Goal: Navigation & Orientation: Find specific page/section

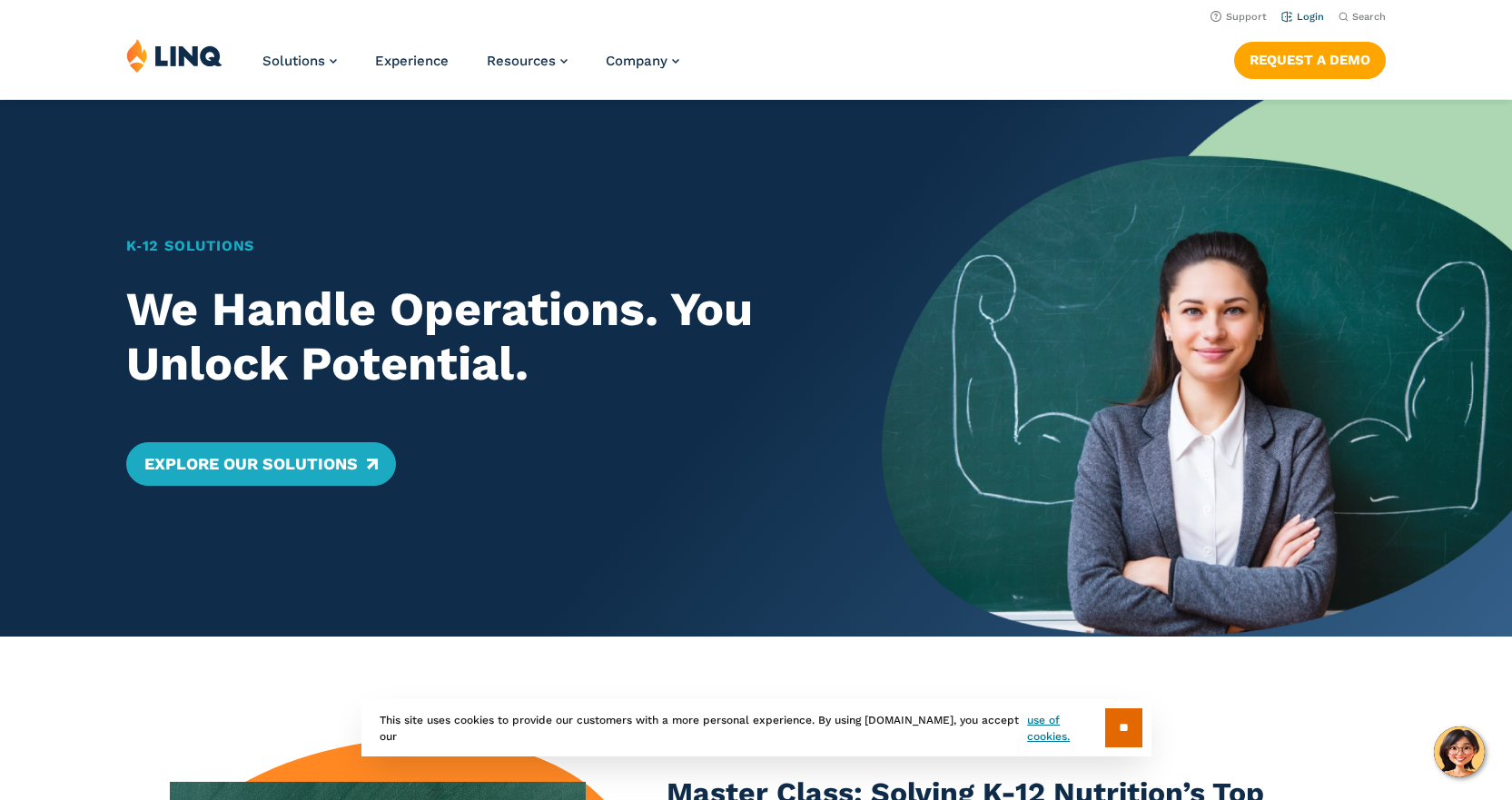
click at [1303, 20] on link "Login" at bounding box center [1302, 17] width 43 height 12
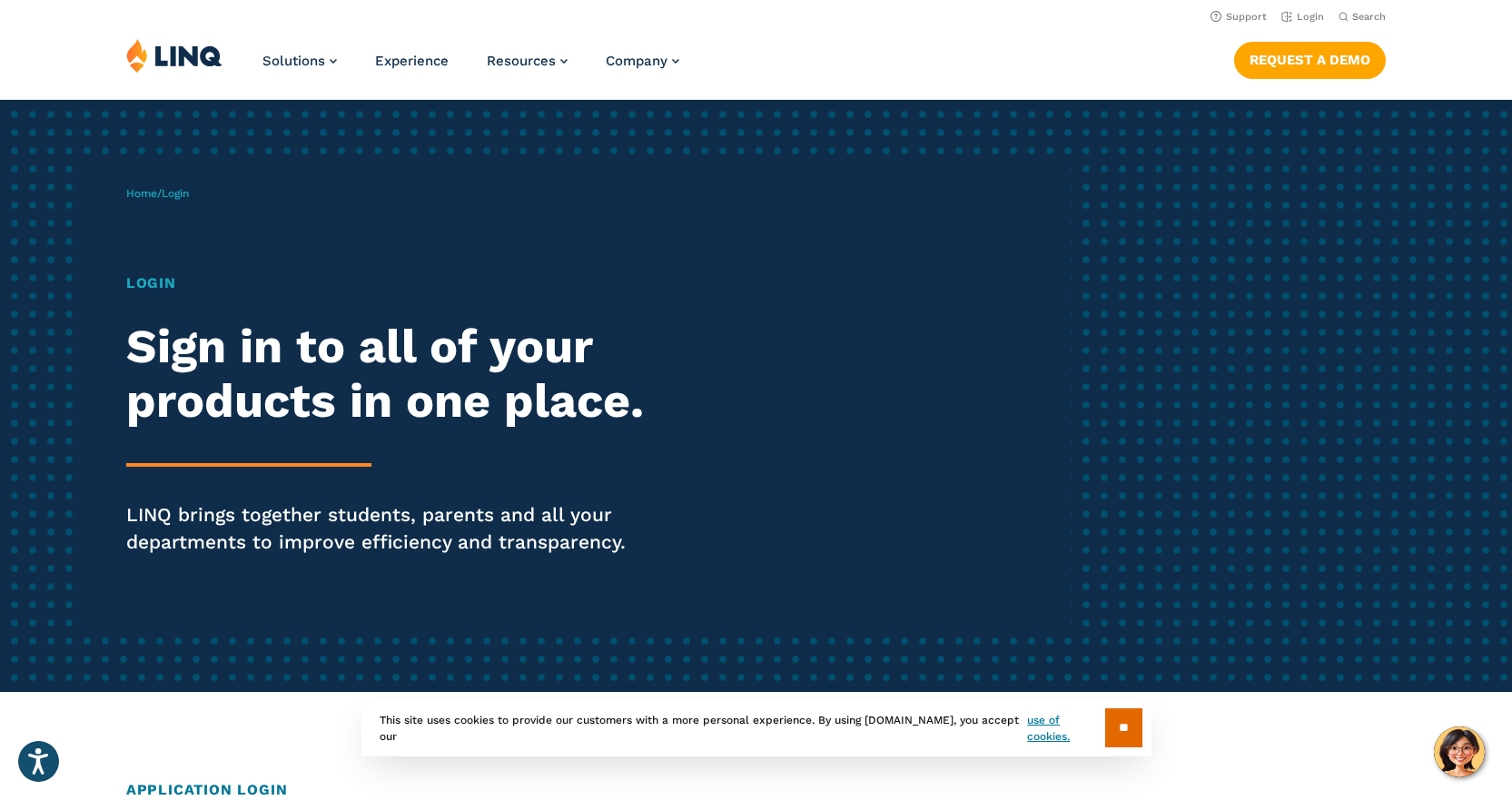
click at [156, 270] on div "Home / Login Login Sign in to all of your products in one place. LINQ brings to…" at bounding box center [598, 396] width 944 height 465
click at [153, 279] on h1 "Login" at bounding box center [417, 283] width 582 height 21
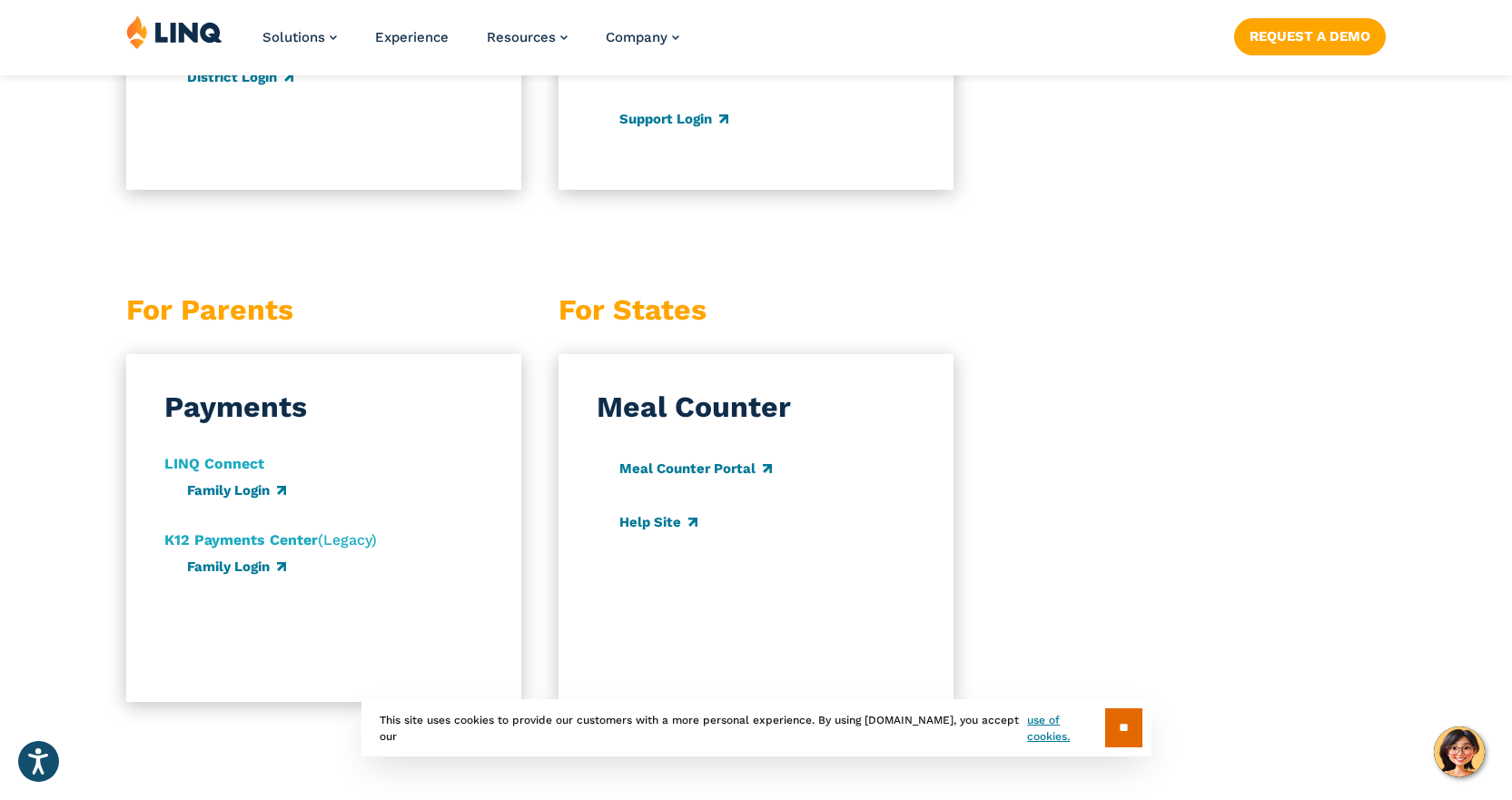
scroll to position [1725, 0]
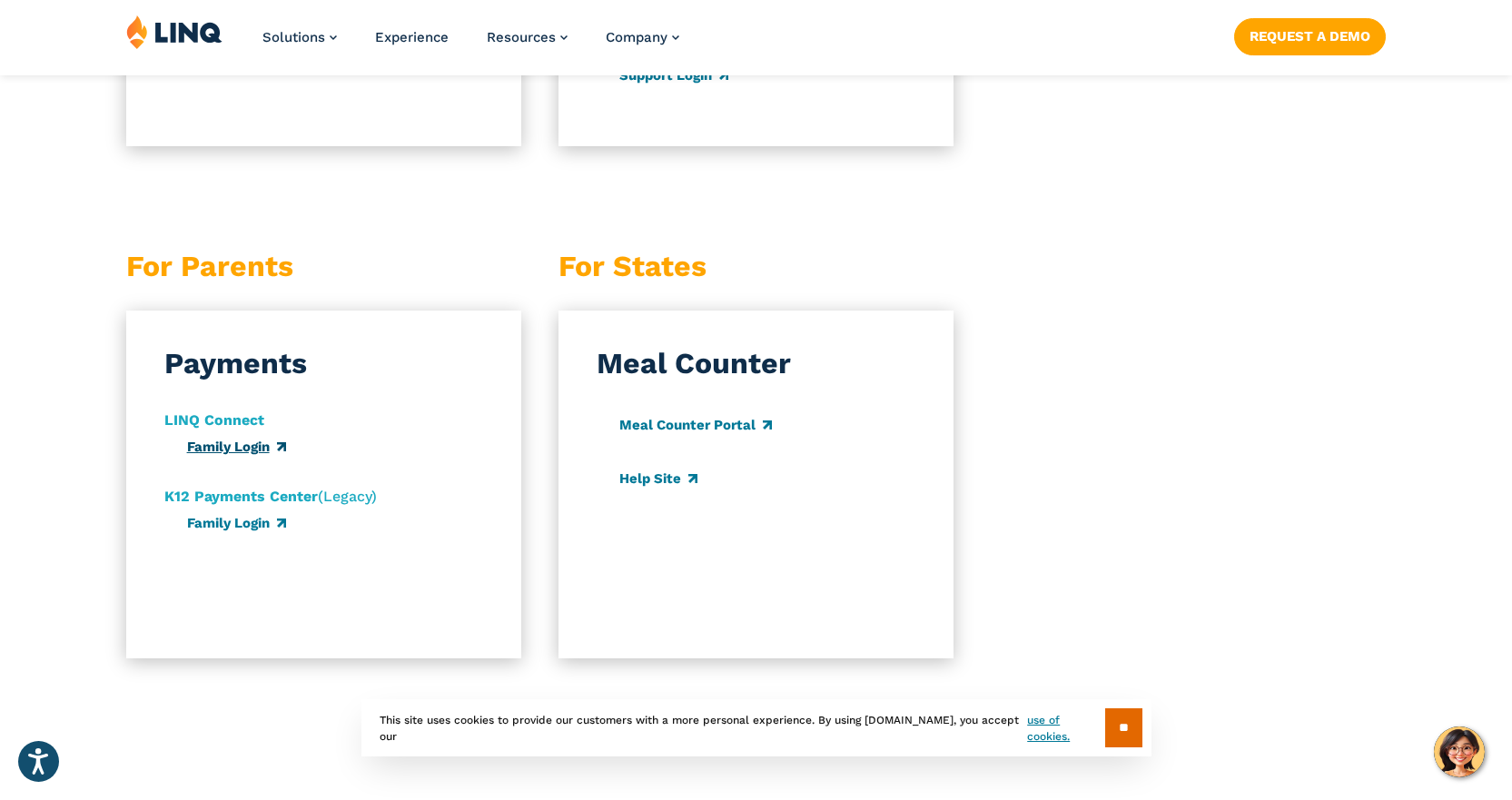
click at [241, 452] on link "Family Login" at bounding box center [236, 447] width 99 height 17
